Goal: Transaction & Acquisition: Purchase product/service

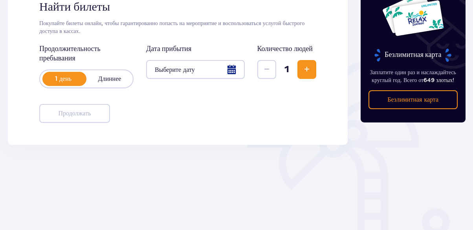
scroll to position [13, 0]
